Goal: Task Accomplishment & Management: Complete application form

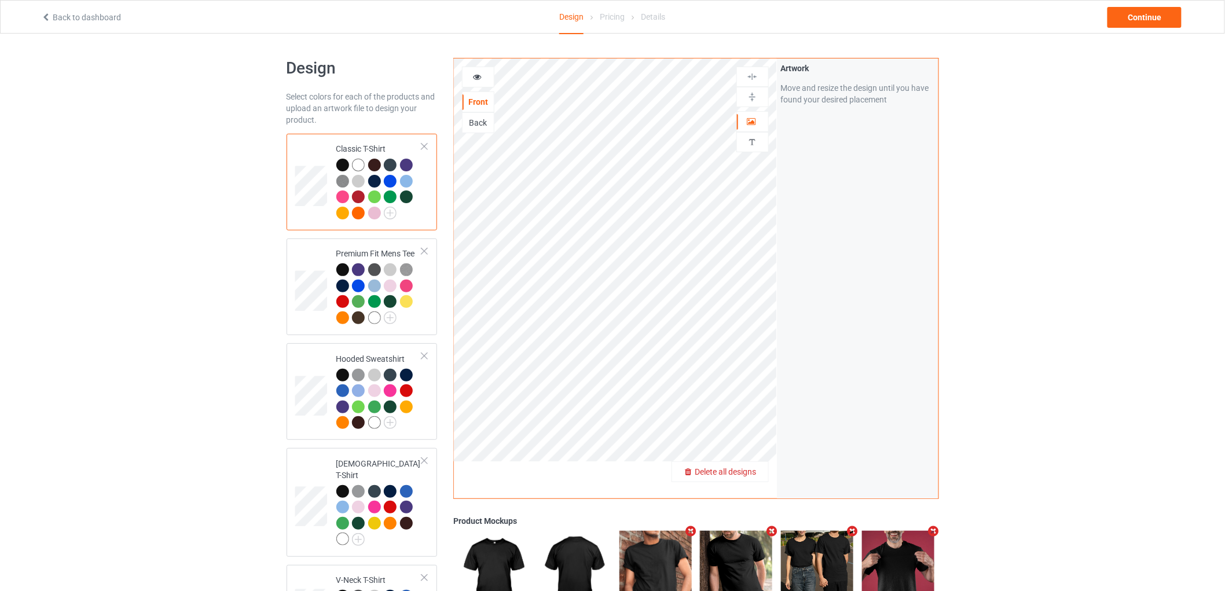
click at [755, 475] on span "Delete all designs" at bounding box center [726, 471] width 61 height 9
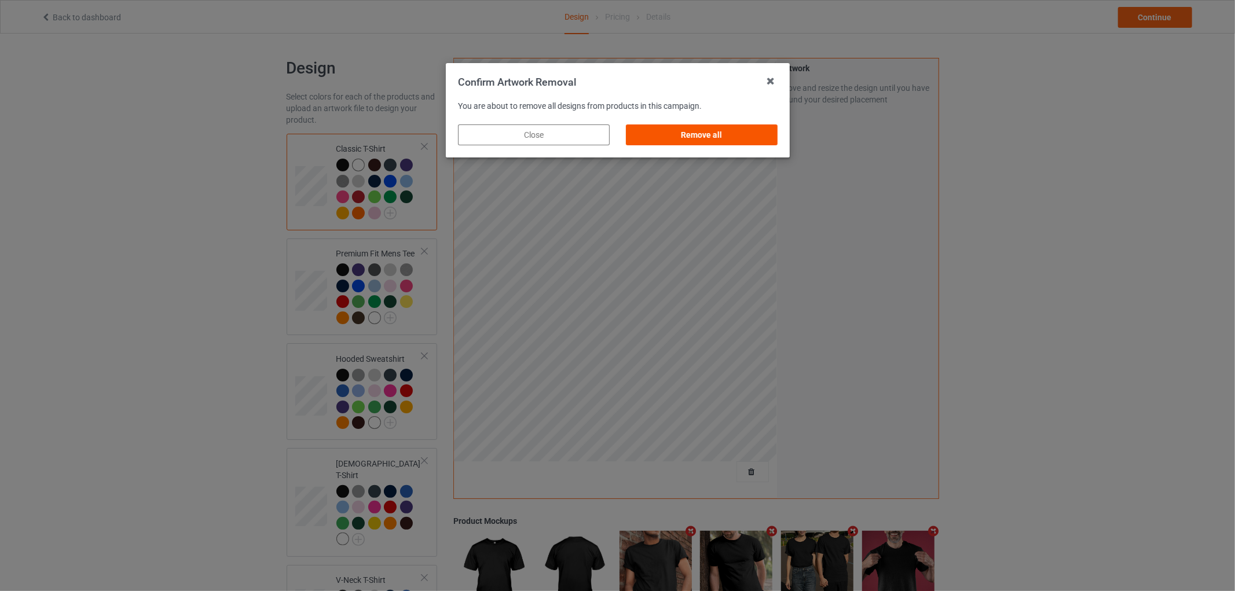
click at [756, 134] on div "Remove all" at bounding box center [702, 135] width 152 height 21
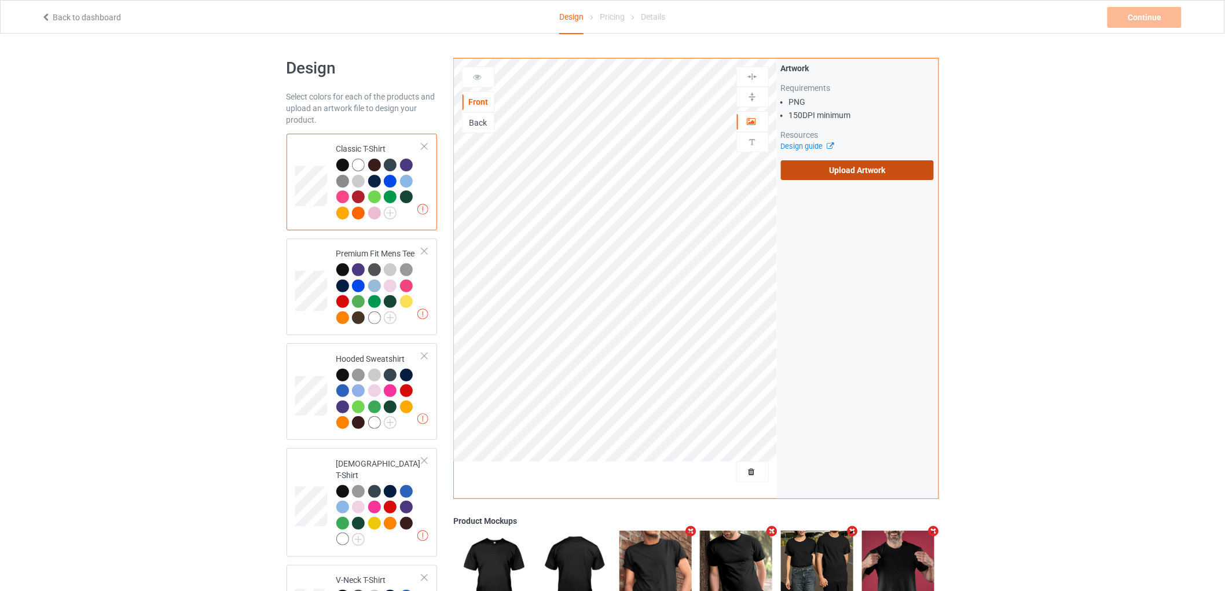
click at [877, 170] on label "Upload Artwork" at bounding box center [857, 170] width 153 height 20
click at [0, 0] on input "Upload Artwork" at bounding box center [0, 0] width 0 height 0
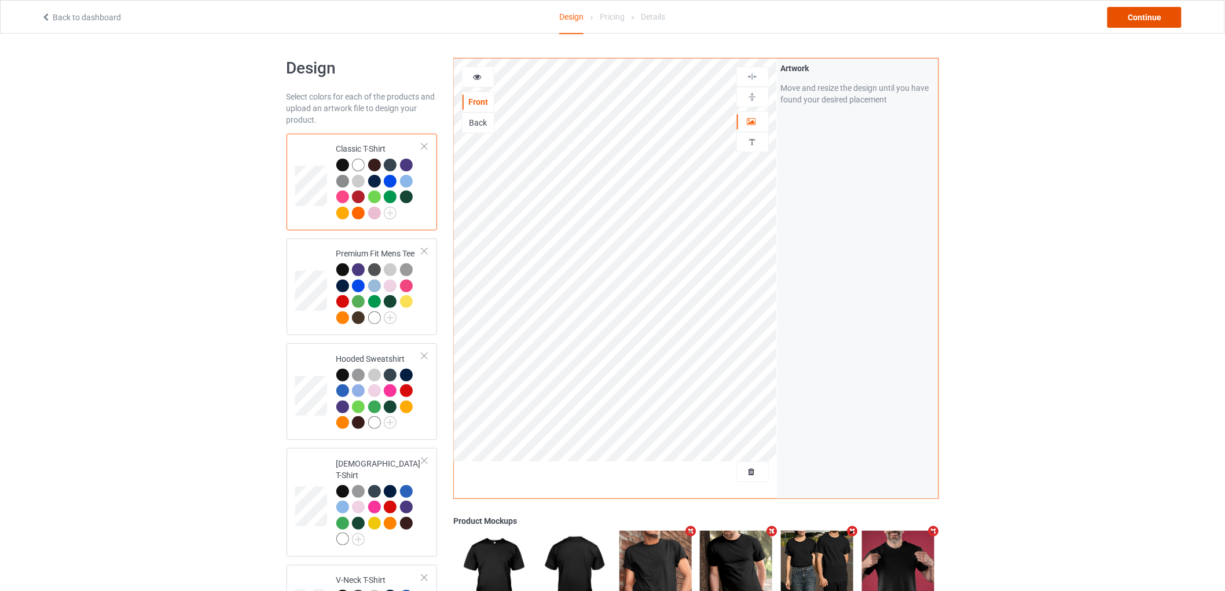
click at [1156, 10] on div "Continue" at bounding box center [1145, 17] width 74 height 21
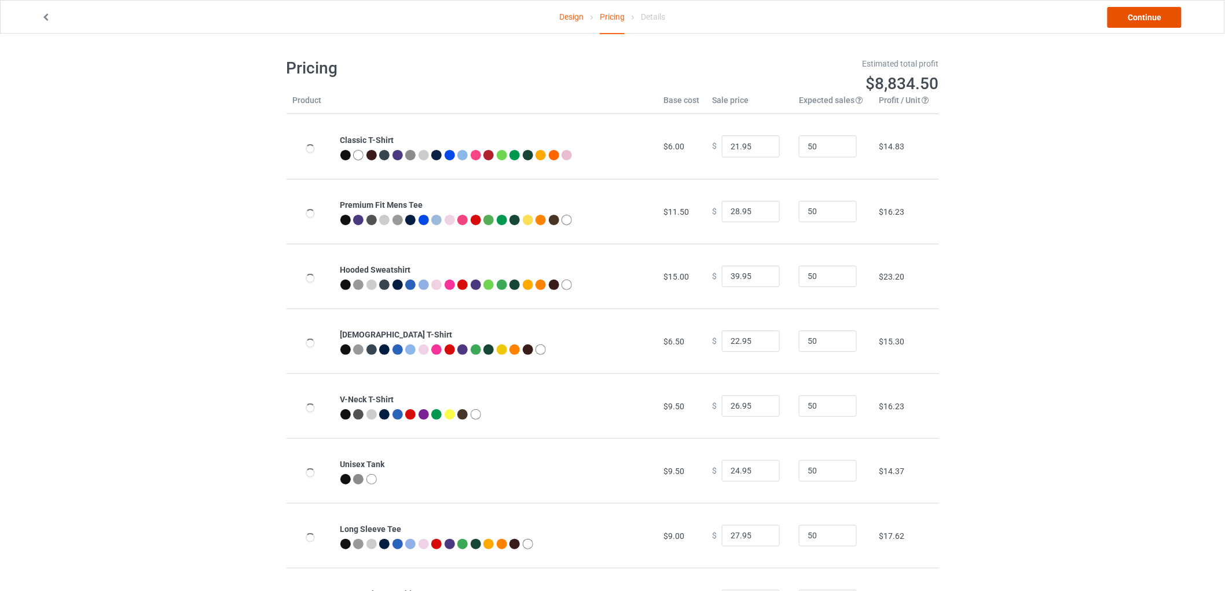
click at [1156, 10] on link "Continue" at bounding box center [1145, 17] width 74 height 21
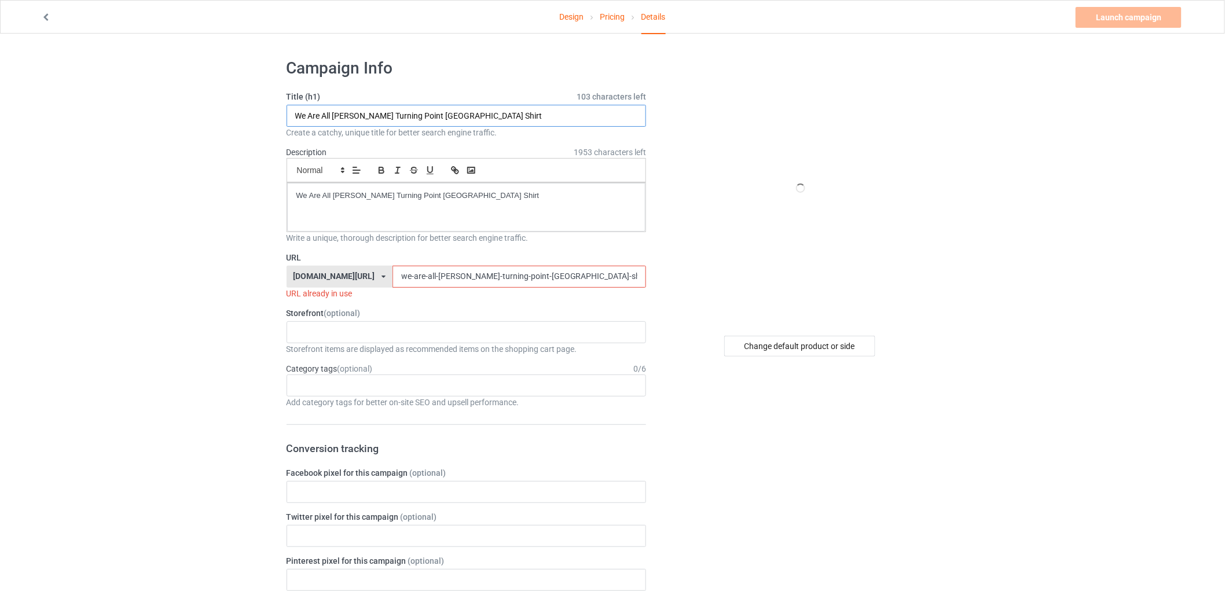
drag, startPoint x: 31, startPoint y: 106, endPoint x: 449, endPoint y: 193, distance: 427.1
paste input "this team makes me drink Vikings s"
type input "this team makes me drink Vikings shirt"
drag, startPoint x: 412, startPoint y: 187, endPoint x: 101, endPoint y: 152, distance: 312.4
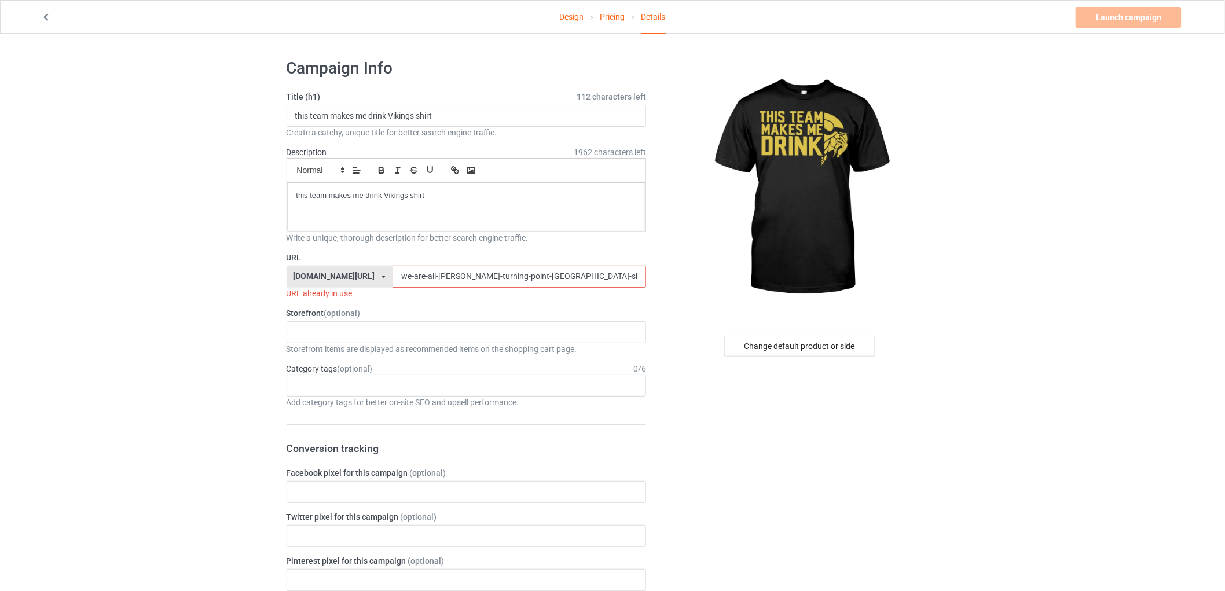
drag, startPoint x: 560, startPoint y: 281, endPoint x: 211, endPoint y: 251, distance: 350.6
paste input "this-team-makes-me-drink-vikings"
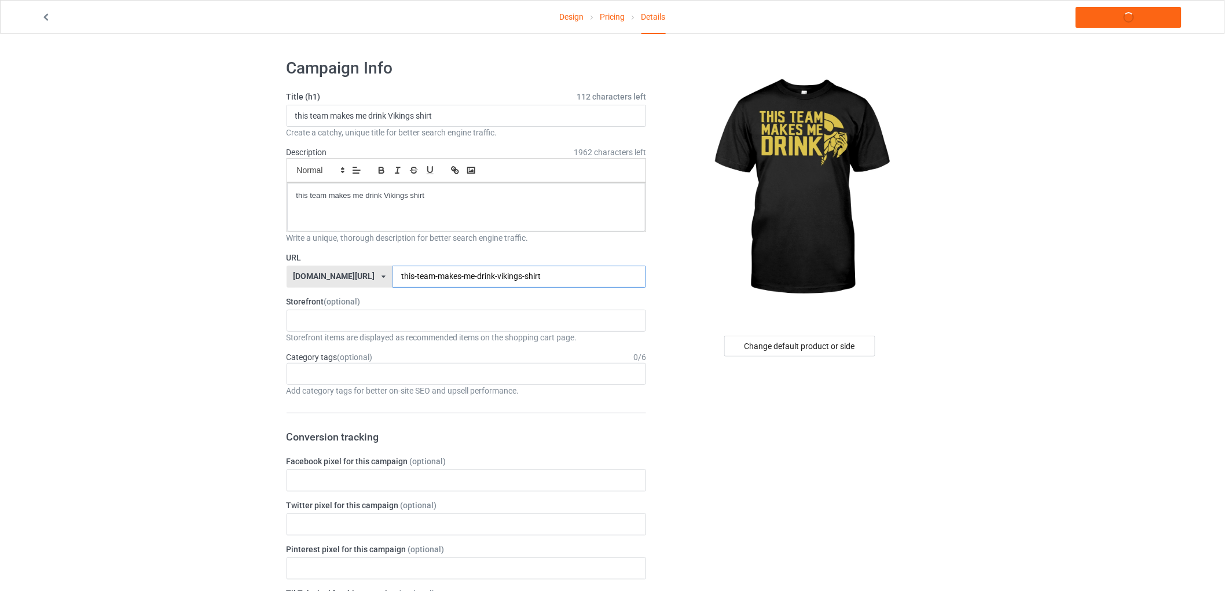
type input "this-team-makes-me-drink-vikings-shirt"
drag, startPoint x: 452, startPoint y: 204, endPoint x: 160, endPoint y: 180, distance: 292.4
copy p "this team makes me drink Vikings shirt"
click at [1142, 23] on link "Launch campaign" at bounding box center [1129, 17] width 106 height 21
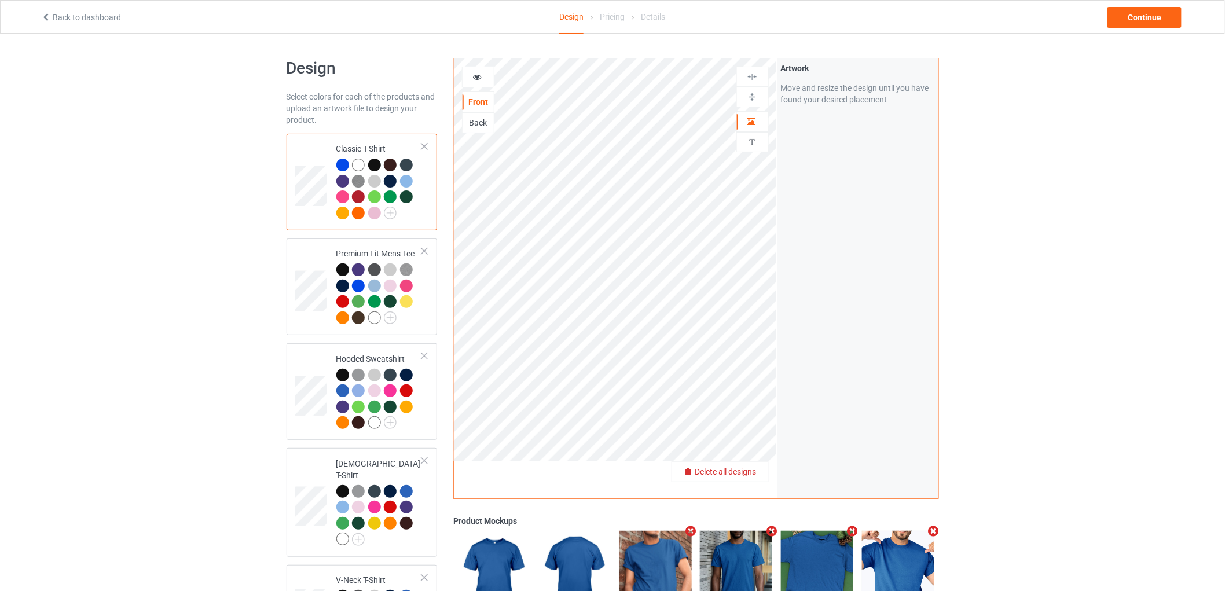
click at [762, 469] on div "Delete all designs" at bounding box center [720, 472] width 96 height 12
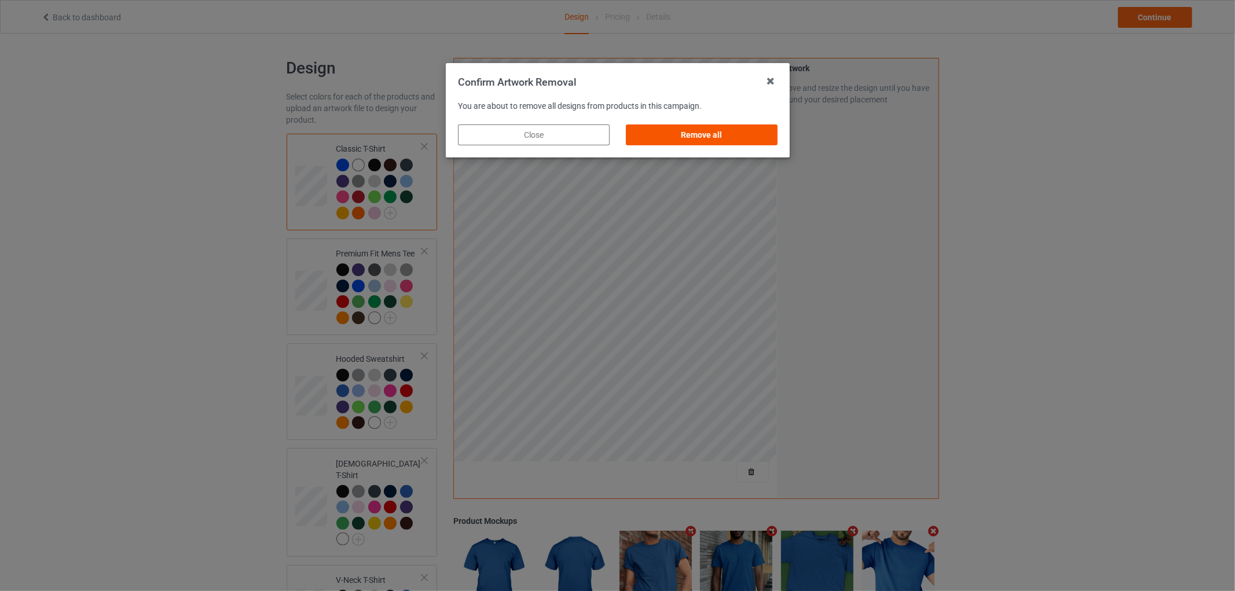
drag, startPoint x: 762, startPoint y: 123, endPoint x: 759, endPoint y: 131, distance: 8.4
click at [760, 129] on div "Remove all" at bounding box center [702, 134] width 168 height 37
click at [759, 132] on div "Remove all" at bounding box center [702, 135] width 152 height 21
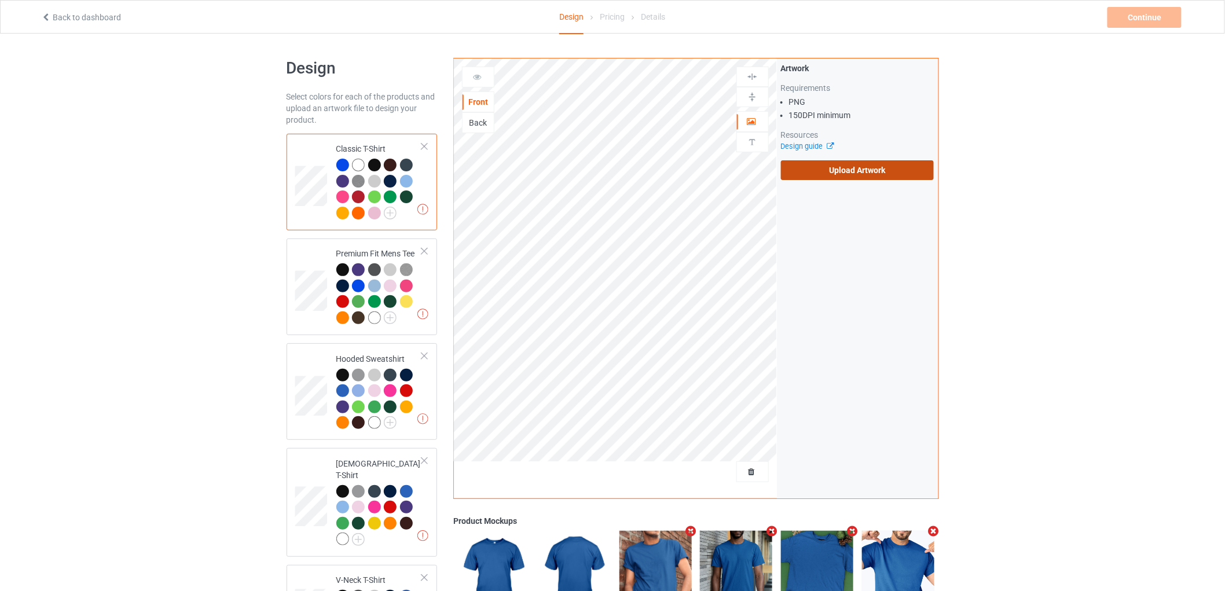
click at [837, 174] on label "Upload Artwork" at bounding box center [857, 170] width 153 height 20
click at [0, 0] on input "Upload Artwork" at bounding box center [0, 0] width 0 height 0
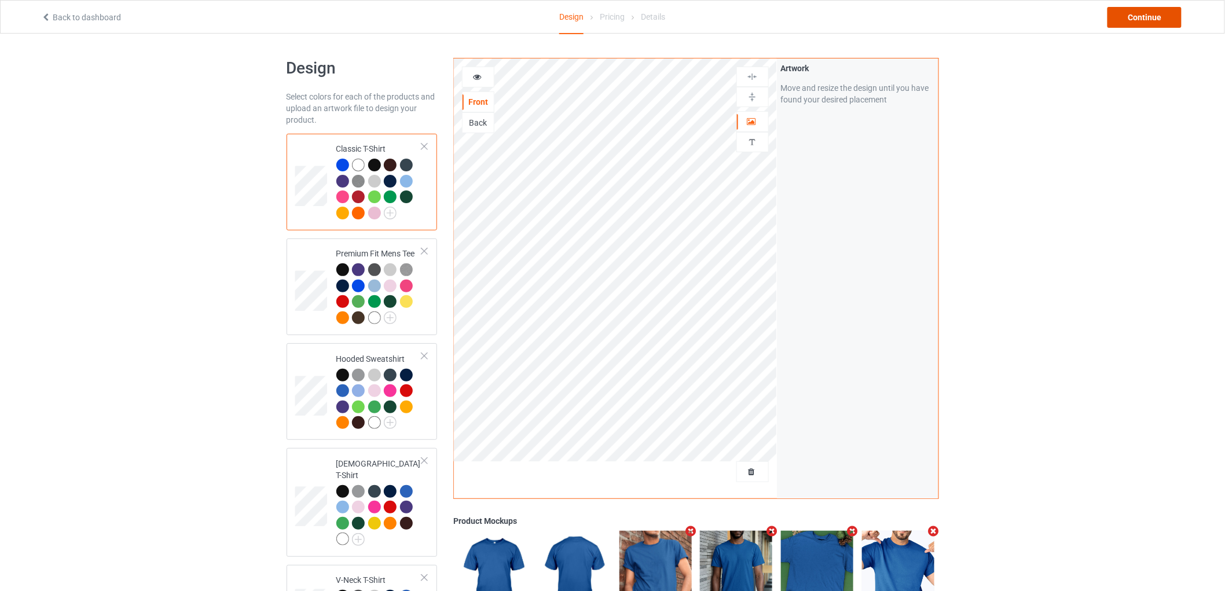
click at [1130, 20] on div "Continue" at bounding box center [1145, 17] width 74 height 21
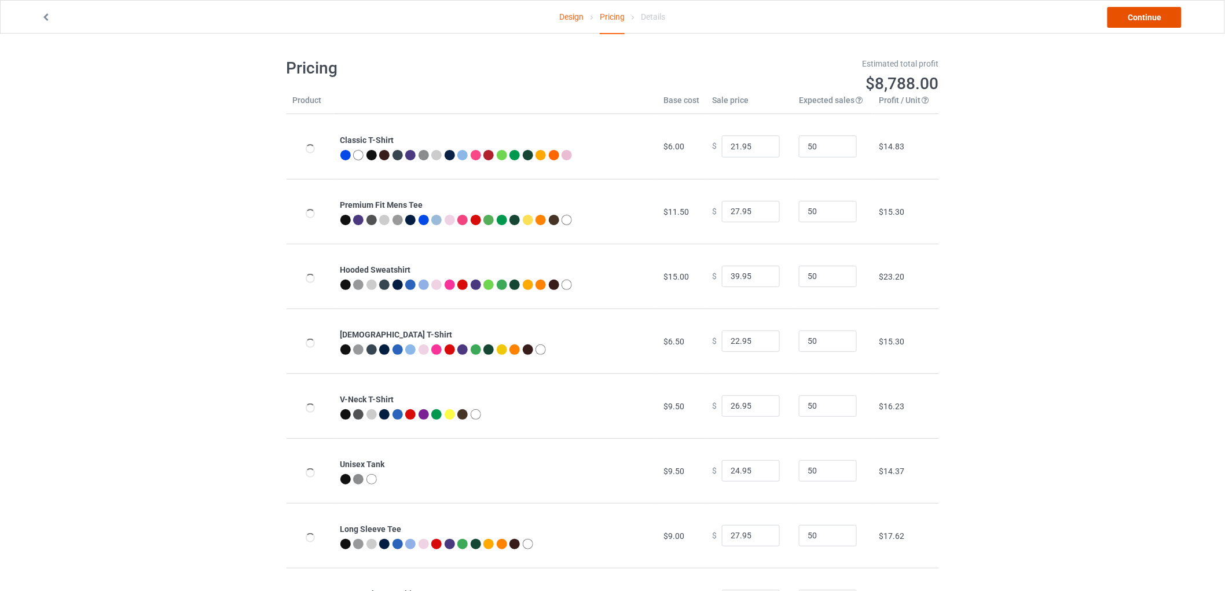
click at [1130, 20] on link "Continue" at bounding box center [1145, 17] width 74 height 21
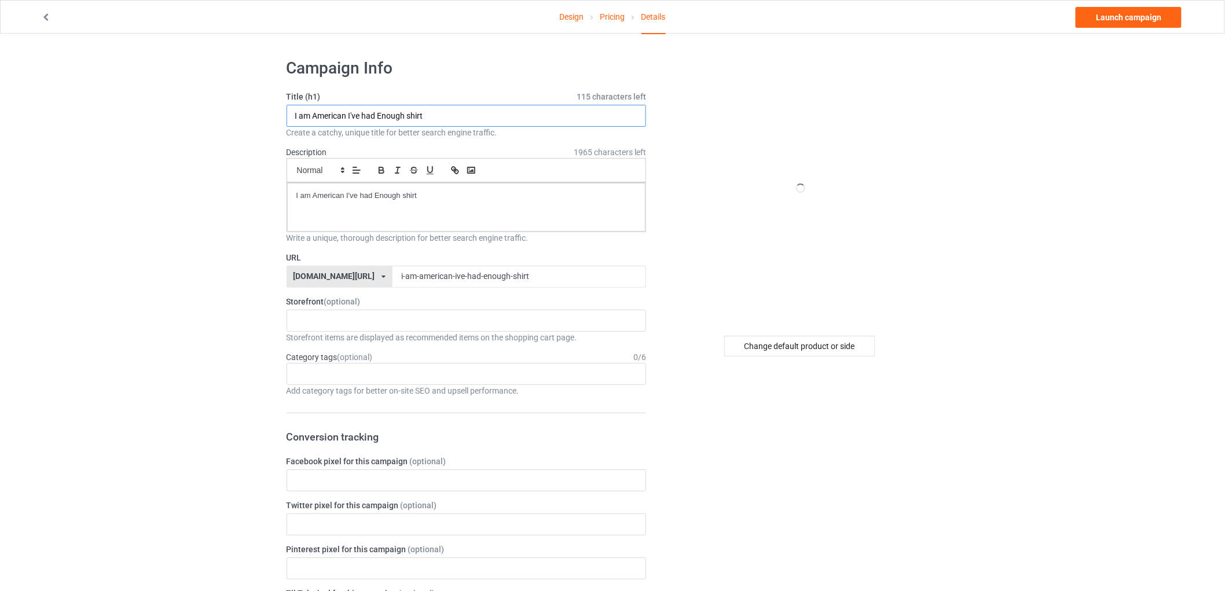
drag, startPoint x: 383, startPoint y: 114, endPoint x: 436, endPoint y: 234, distance: 131.3
paste input "cubs october baseball 2025"
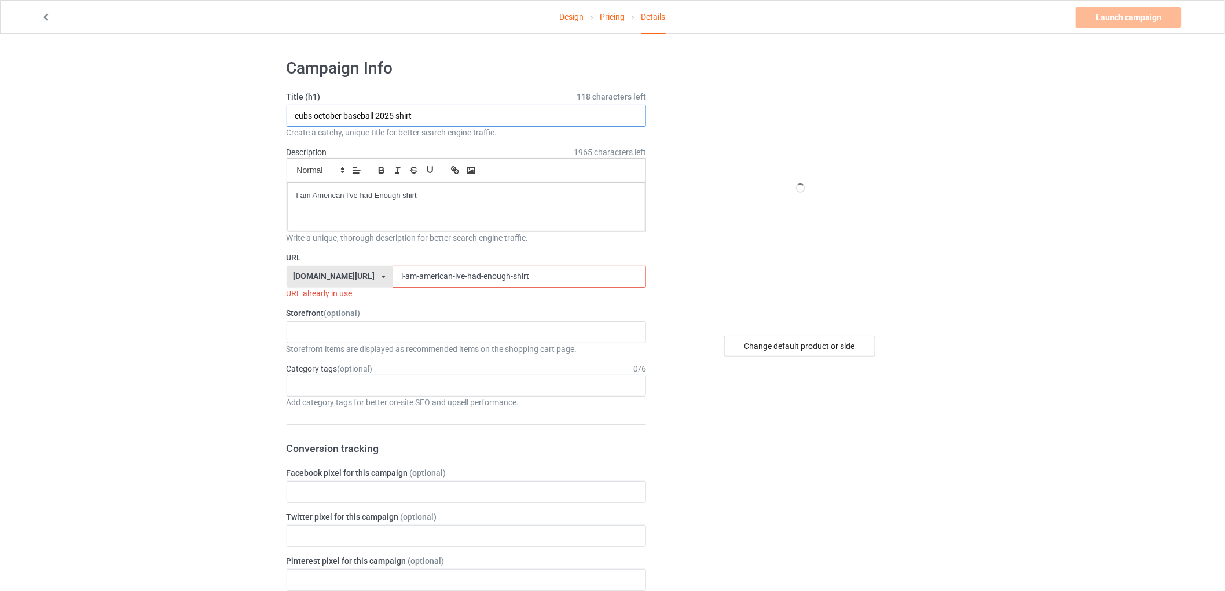
type input "cubs october baseball 2025 shirt"
drag, startPoint x: 441, startPoint y: 212, endPoint x: 258, endPoint y: 195, distance: 183.8
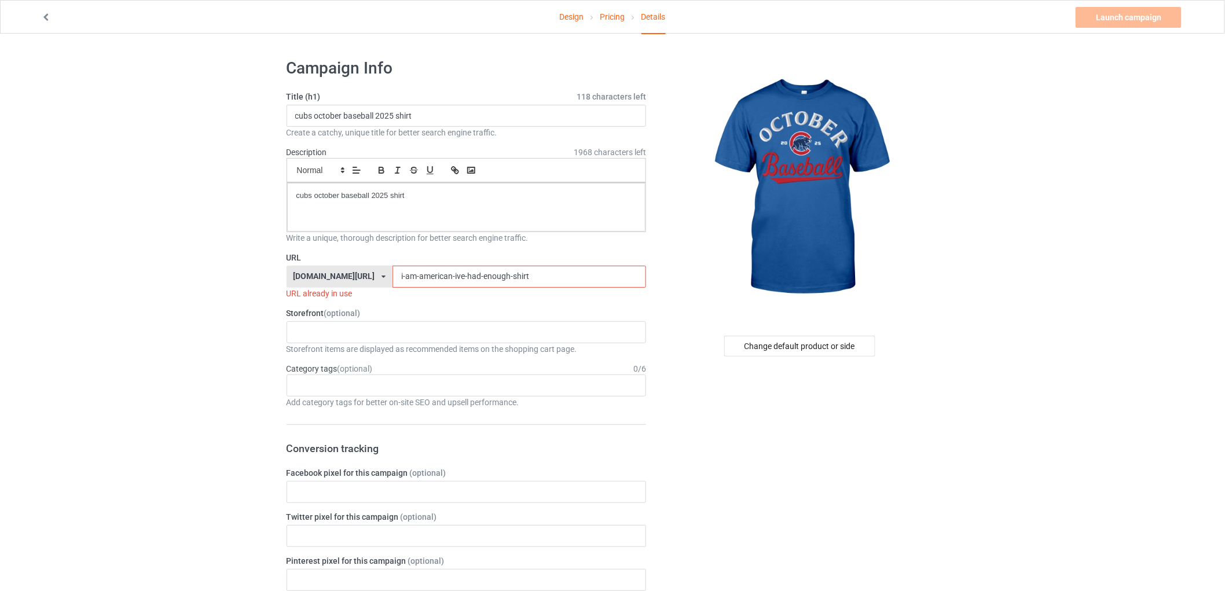
drag, startPoint x: 471, startPoint y: 286, endPoint x: 441, endPoint y: 309, distance: 37.6
paste input "cubs-october-baseball-2025"
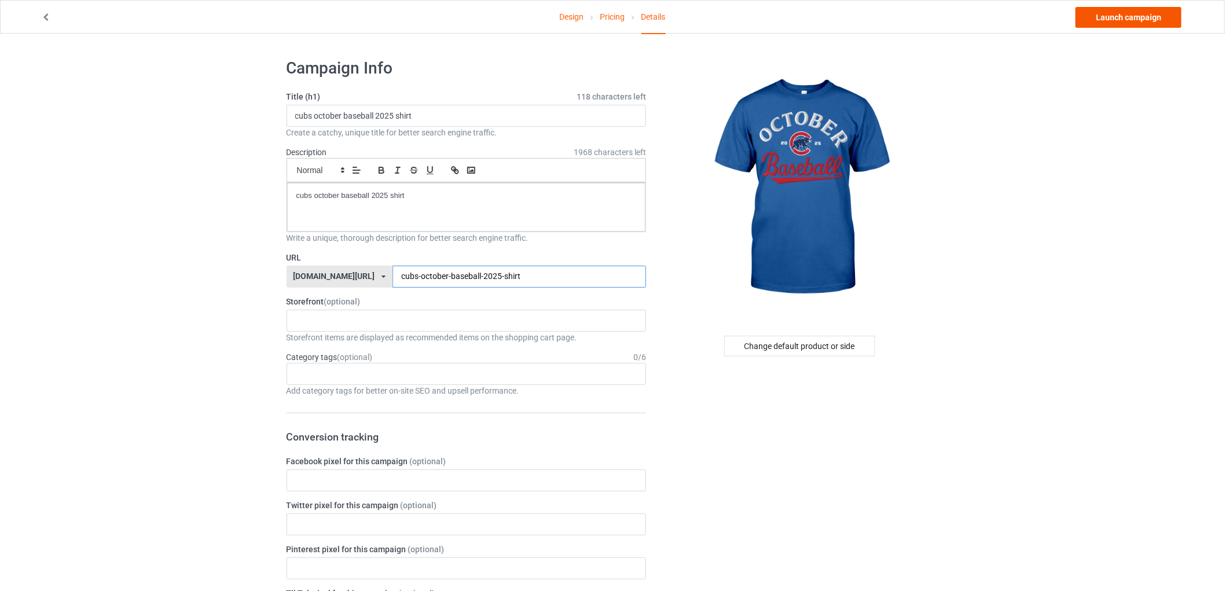
type input "cubs-october-baseball-2025-shirt"
click at [1147, 24] on link "Launch campaign" at bounding box center [1129, 17] width 106 height 21
